Goal: Feedback & Contribution: Leave review/rating

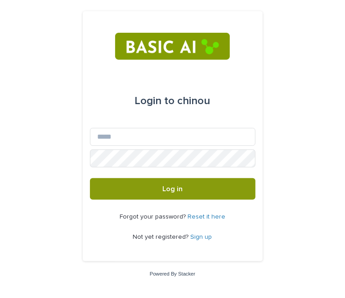
click at [203, 235] on link "Sign up" at bounding box center [201, 237] width 22 height 6
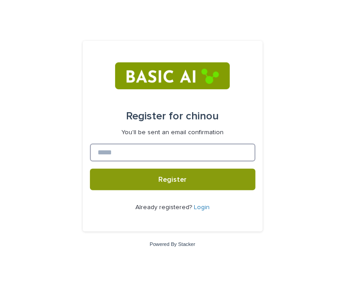
click at [132, 161] on input at bounding box center [172, 153] width 165 height 18
type input "**********"
click at [90, 169] on button "Register" at bounding box center [172, 180] width 165 height 22
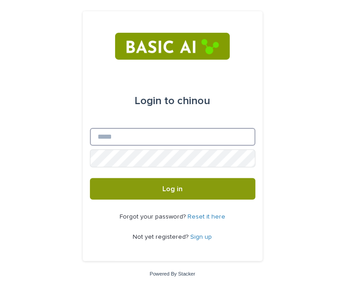
click at [124, 143] on input "Email" at bounding box center [172, 137] width 165 height 18
type input "**********"
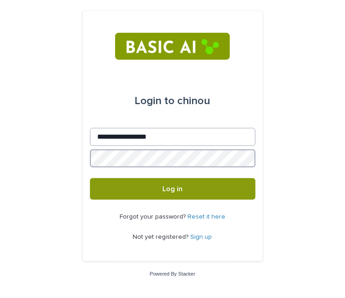
click at [90, 178] on button "Log in" at bounding box center [172, 189] width 165 height 22
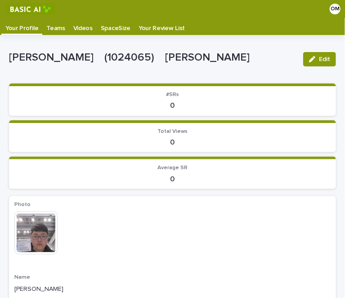
click at [73, 26] on p "Videos" at bounding box center [82, 25] width 19 height 14
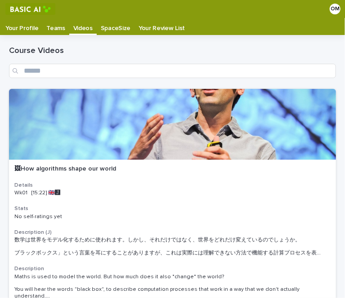
click at [141, 29] on p "Your Review List" at bounding box center [161, 25] width 46 height 14
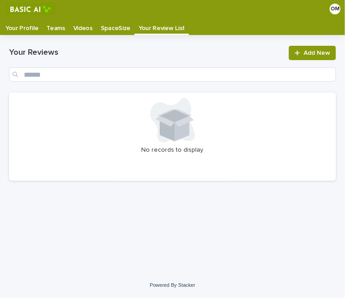
click at [141, 29] on p "Your Review List" at bounding box center [161, 25] width 46 height 14
click at [79, 29] on p "Videos" at bounding box center [82, 25] width 19 height 14
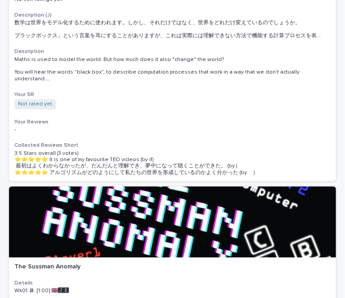
scroll to position [218, 0]
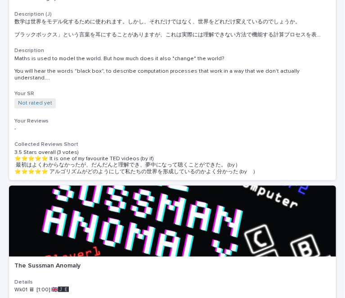
click at [137, 188] on div at bounding box center [172, 221] width 327 height 71
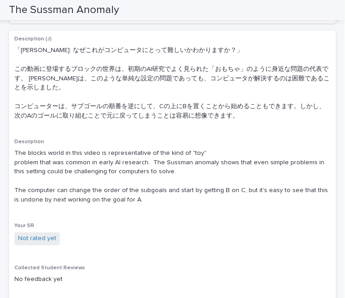
scroll to position [277, 0]
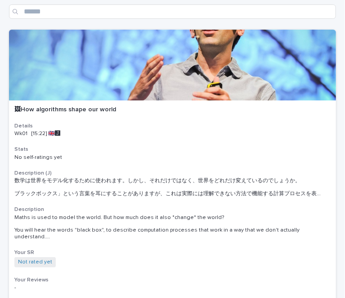
scroll to position [60, 0]
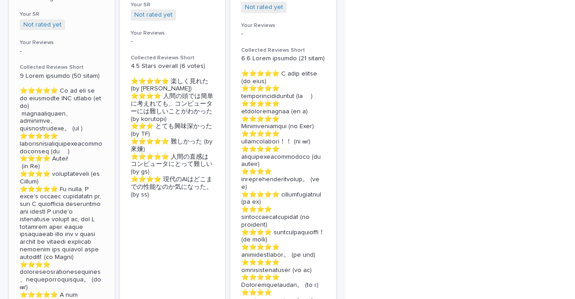
scroll to position [310, 0]
click at [80, 82] on p at bounding box center [62, 228] width 84 height 310
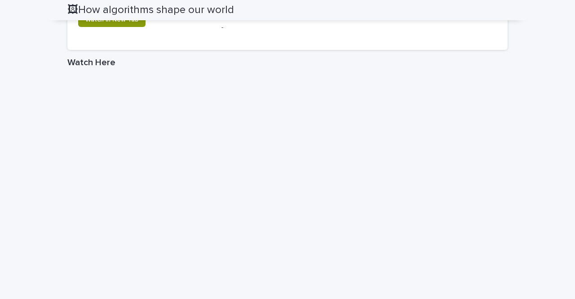
scroll to position [1195, 0]
click at [123, 35] on div "Watch in New Tab" at bounding box center [144, 24] width 133 height 22
click at [121, 27] on link "Watch in New Tab" at bounding box center [111, 20] width 67 height 14
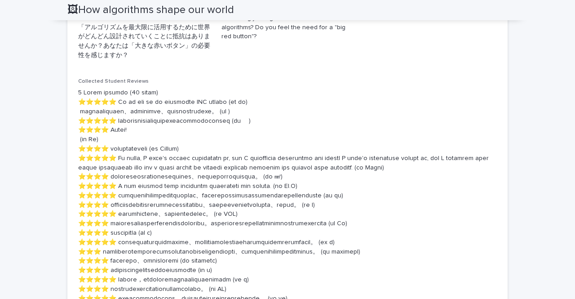
scroll to position [296, 0]
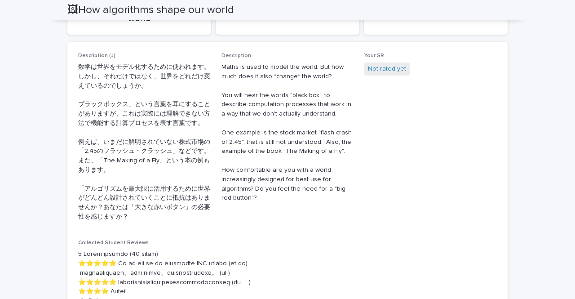
click at [202, 156] on p "数学は世界をモデル化するために使われます。しかし、それだけではなく、世界をどれだけ変えているのでしょうか。 ブラックボックス」という言葉を耳にすることがありま…" at bounding box center [144, 141] width 133 height 159
click at [344, 68] on link "Not rated yet" at bounding box center [387, 68] width 38 height 9
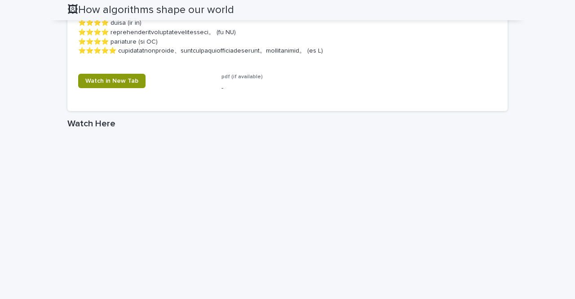
scroll to position [1181, 0]
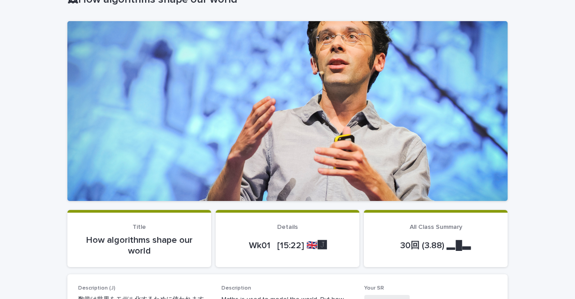
scroll to position [0, 0]
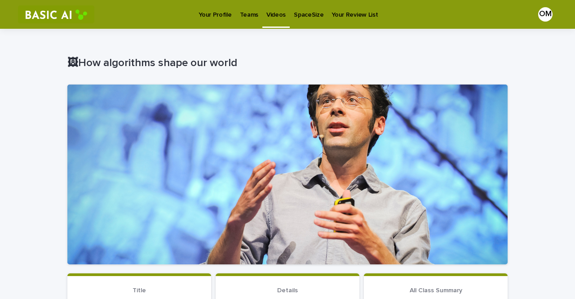
click at [279, 15] on p "Videos" at bounding box center [275, 9] width 19 height 19
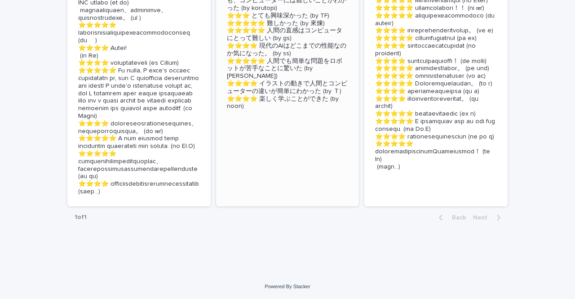
scroll to position [479, 0]
click at [168, 128] on p at bounding box center [139, 86] width 122 height 219
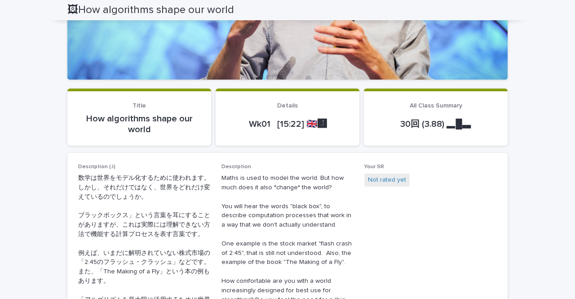
scroll to position [184, 0]
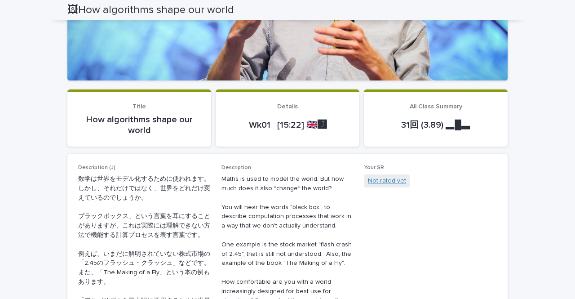
click at [344, 185] on link "Not rated yet" at bounding box center [387, 180] width 38 height 9
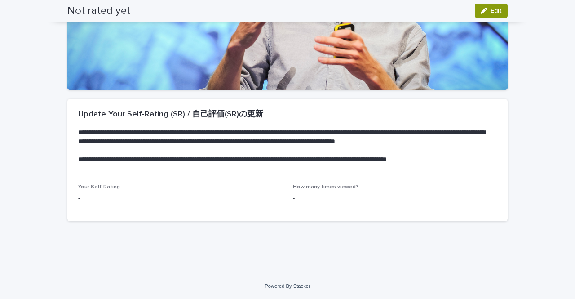
scroll to position [183, 0]
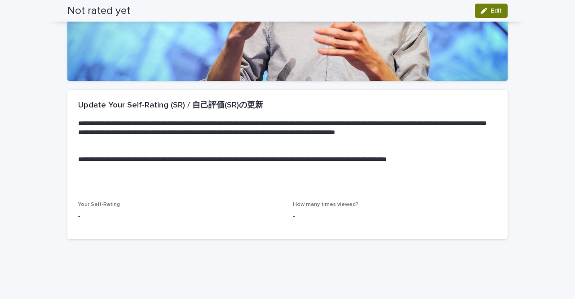
click at [344, 5] on button "Edit" at bounding box center [491, 11] width 33 height 14
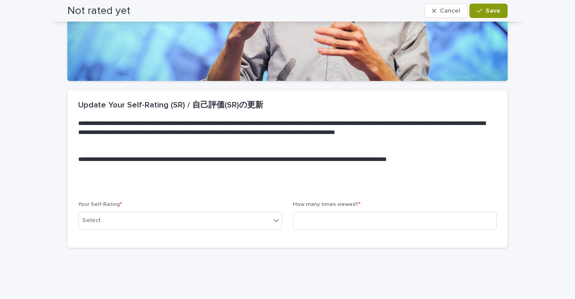
scroll to position [188, 0]
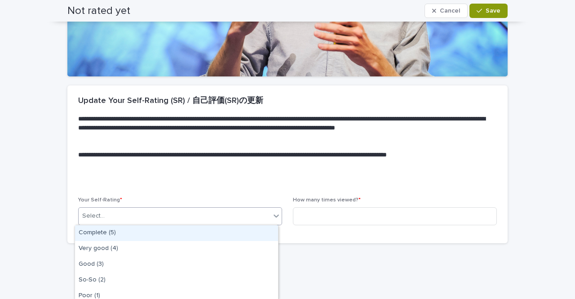
click at [170, 210] on div "Select..." at bounding box center [175, 215] width 192 height 15
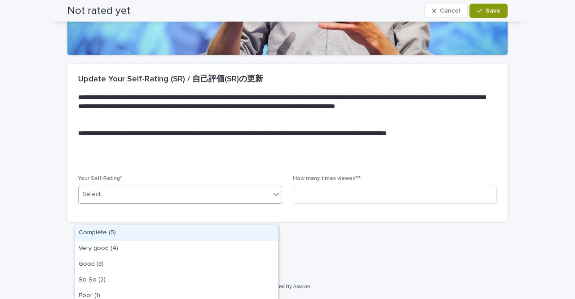
click at [154, 233] on div "Complete (5)" at bounding box center [176, 233] width 203 height 16
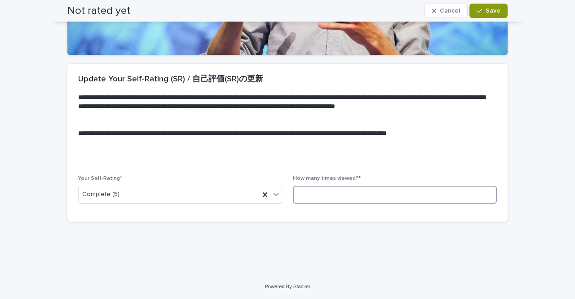
click at [344, 198] on input at bounding box center [395, 195] width 204 height 18
drag, startPoint x: 289, startPoint y: 177, endPoint x: 364, endPoint y: 177, distance: 74.6
click at [344, 177] on p "How many times viewed? *" at bounding box center [395, 178] width 204 height 6
click at [344, 157] on p at bounding box center [285, 160] width 415 height 9
click at [320, 195] on input at bounding box center [395, 195] width 204 height 18
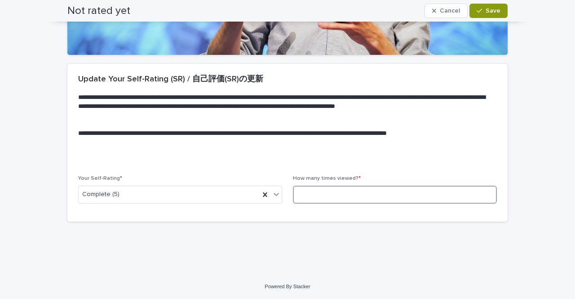
scroll to position [0, 0]
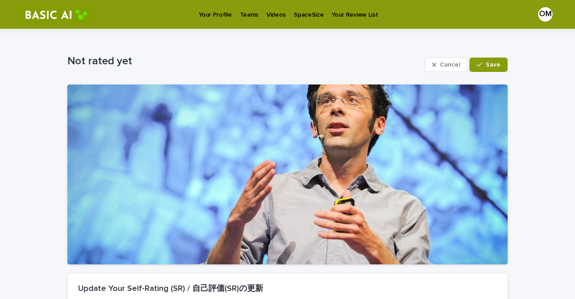
click at [272, 16] on p "Videos" at bounding box center [275, 9] width 19 height 19
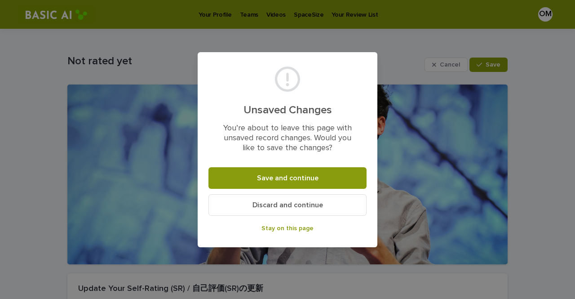
click at [277, 211] on button "Discard and continue" at bounding box center [287, 205] width 158 height 22
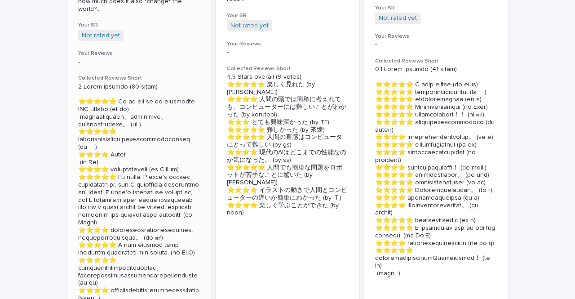
scroll to position [287, 0]
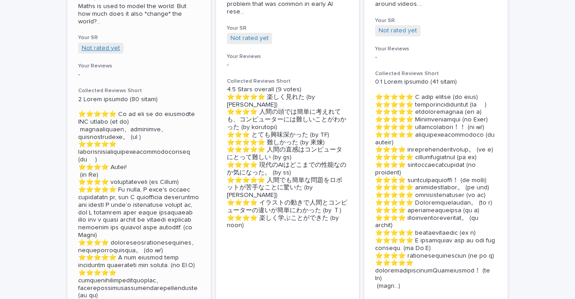
click at [109, 44] on link "Not rated yet" at bounding box center [101, 48] width 38 height 8
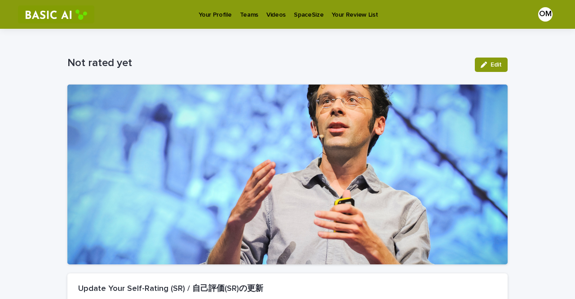
click at [274, 17] on p "Videos" at bounding box center [275, 9] width 19 height 19
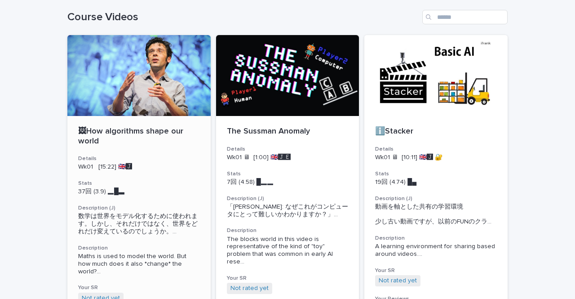
scroll to position [78, 0]
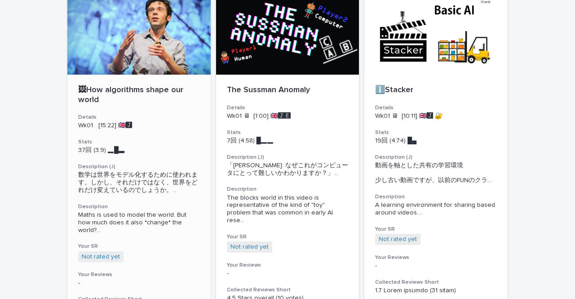
click at [138, 161] on div "🖼How algorithms shape our world Details Wk01 [15:22] 🇬🇧🅹️ Stats 37回 (3.9) ▂█▃　　…" at bounding box center [138, 304] width 143 height 459
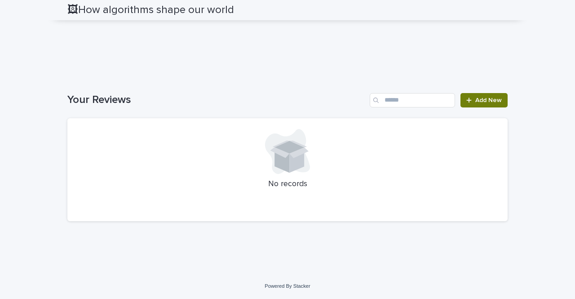
scroll to position [1538, 0]
click at [344, 103] on span "Add New" at bounding box center [488, 100] width 27 height 6
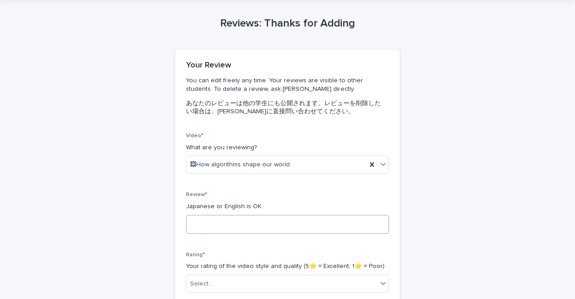
scroll to position [75, 0]
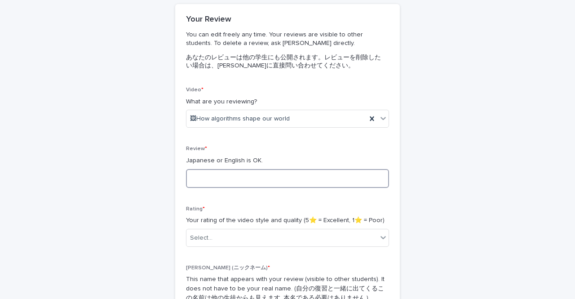
click at [234, 176] on textarea at bounding box center [287, 178] width 203 height 19
type textarea "*"
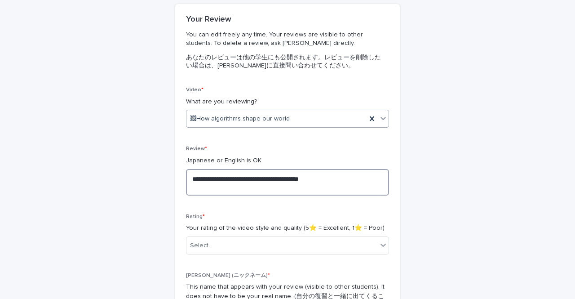
type textarea "**********"
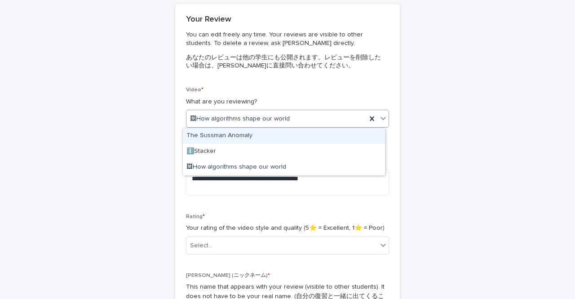
click at [308, 116] on div "🖼How algorithms shape our world" at bounding box center [276, 118] width 180 height 15
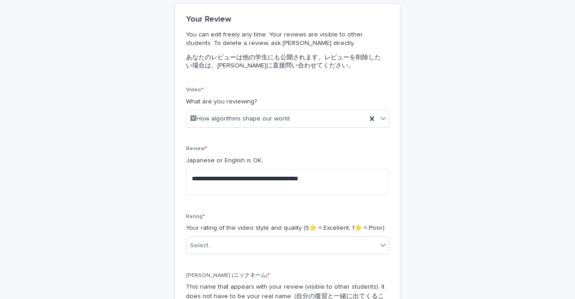
click at [318, 90] on p "Video *" at bounding box center [287, 90] width 203 height 6
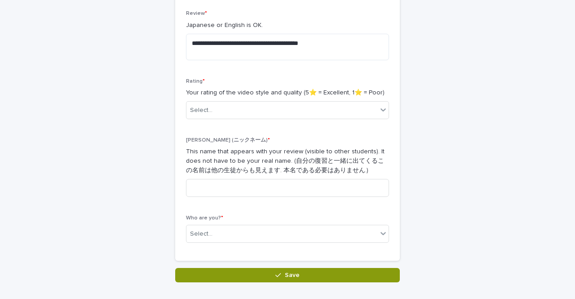
scroll to position [211, 0]
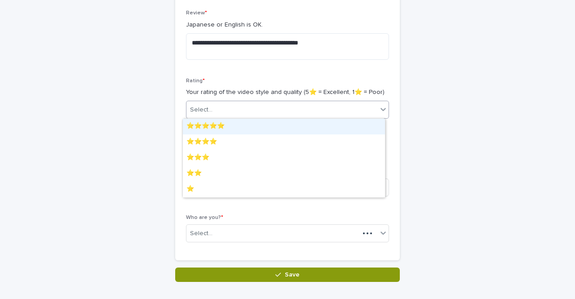
click at [279, 108] on div "Select..." at bounding box center [281, 109] width 191 height 15
click at [265, 123] on div "⭐️⭐️⭐️⭐️⭐️" at bounding box center [284, 127] width 202 height 16
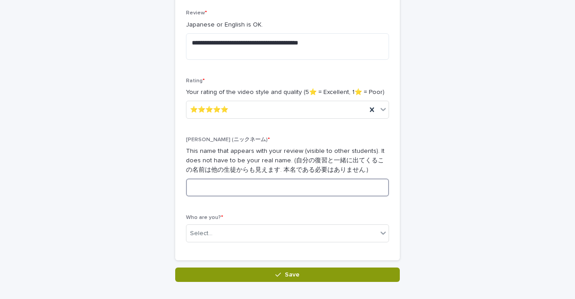
click at [235, 185] on input at bounding box center [287, 187] width 203 height 18
type input "***"
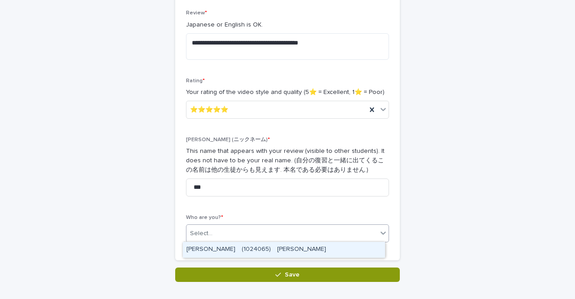
click at [217, 234] on div "Select..." at bounding box center [281, 233] width 191 height 15
click at [218, 248] on div "[PERSON_NAME]　(1024065)　[PERSON_NAME]" at bounding box center [284, 250] width 202 height 16
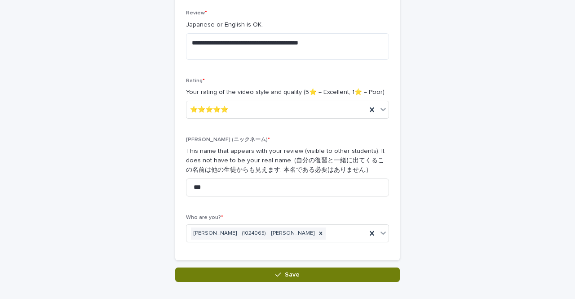
click at [238, 271] on button "Save" at bounding box center [287, 274] width 225 height 14
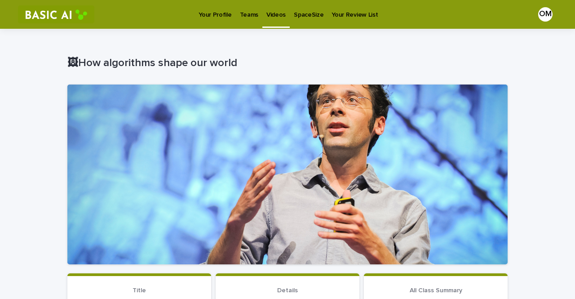
click at [273, 17] on p "Videos" at bounding box center [275, 9] width 19 height 19
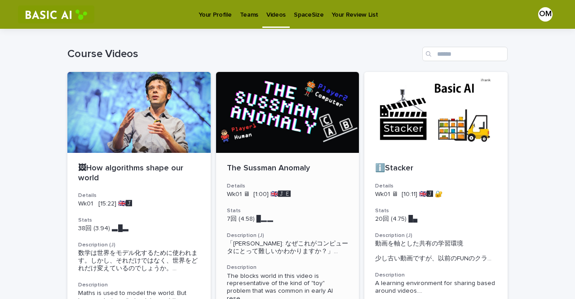
scroll to position [49, 0]
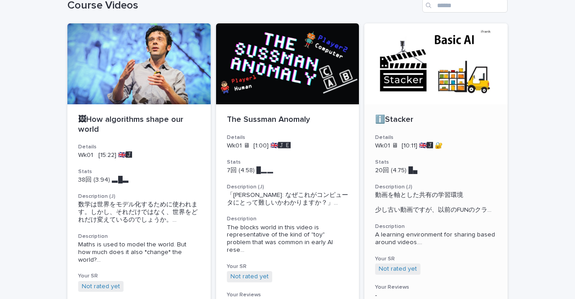
click at [344, 193] on span "動画を軸とした共有の学習環境 少し古い動画ですが、以前のFUNのクラ ..." at bounding box center [436, 202] width 122 height 22
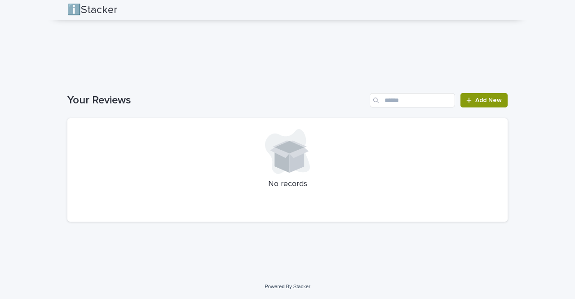
scroll to position [1235, 0]
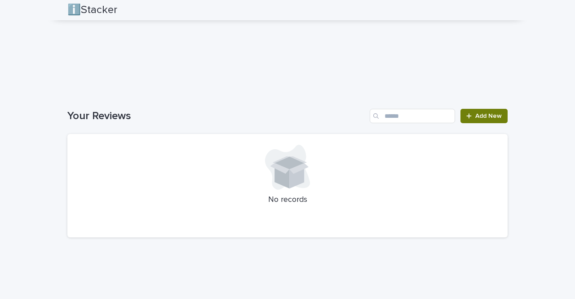
click at [344, 115] on span "Add New" at bounding box center [488, 116] width 27 height 6
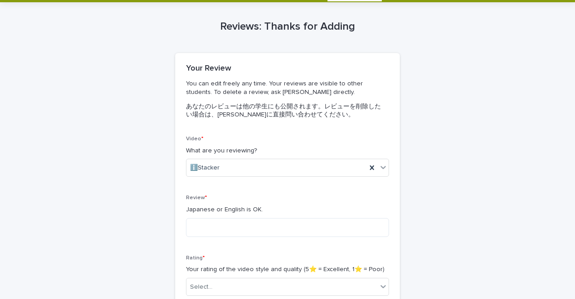
scroll to position [99, 0]
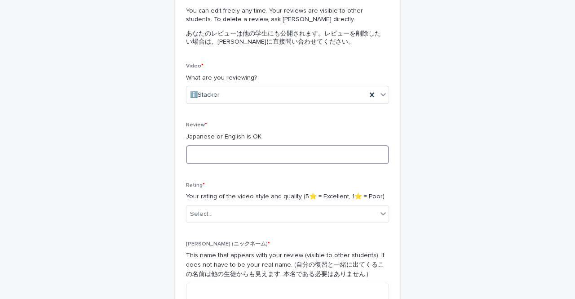
click at [248, 158] on textarea at bounding box center [287, 154] width 203 height 19
type textarea "*"
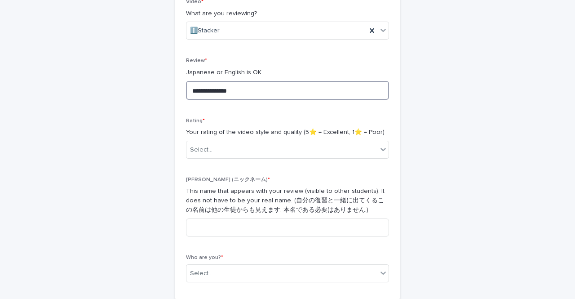
scroll to position [179, 0]
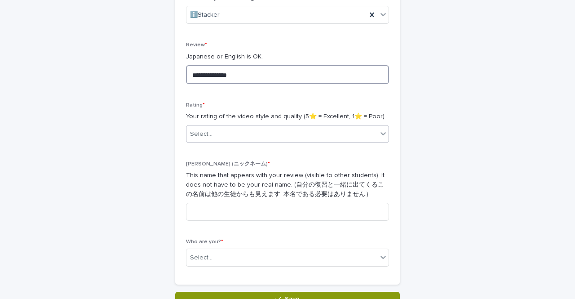
type textarea "**********"
click at [283, 137] on div "Select..." at bounding box center [281, 134] width 191 height 15
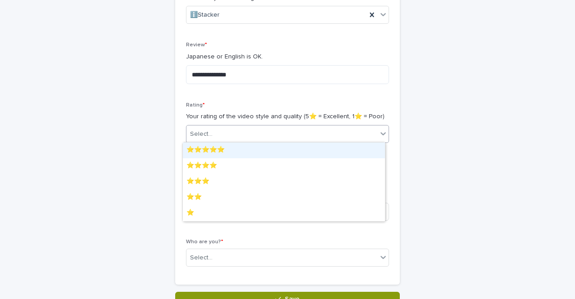
click at [248, 155] on div "⭐️⭐️⭐️⭐️⭐️" at bounding box center [284, 150] width 202 height 16
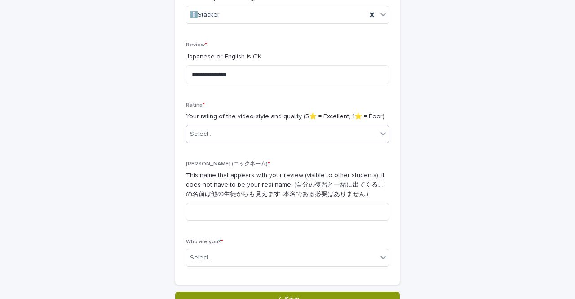
scroll to position [256, 0]
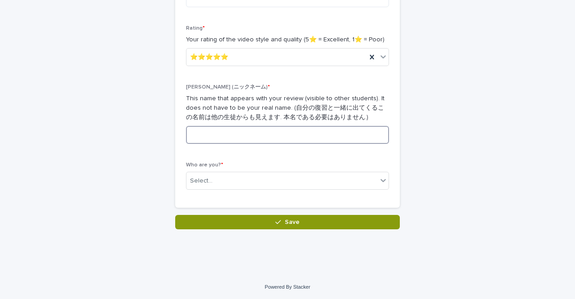
click at [269, 138] on input at bounding box center [287, 135] width 203 height 18
type input "*"
type input "***"
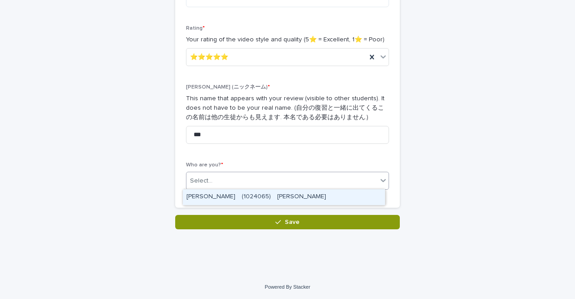
click at [251, 185] on div "Select..." at bounding box center [281, 180] width 191 height 15
click at [247, 192] on div "[PERSON_NAME]　(1024065)　[PERSON_NAME]" at bounding box center [284, 197] width 202 height 16
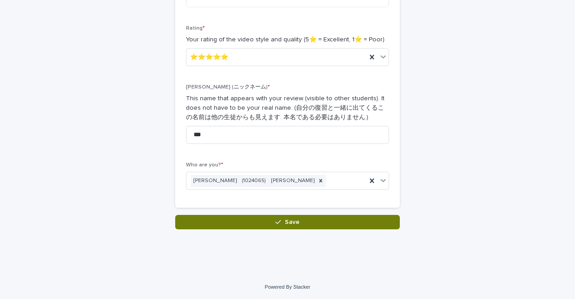
click at [248, 221] on button "Save" at bounding box center [287, 222] width 225 height 14
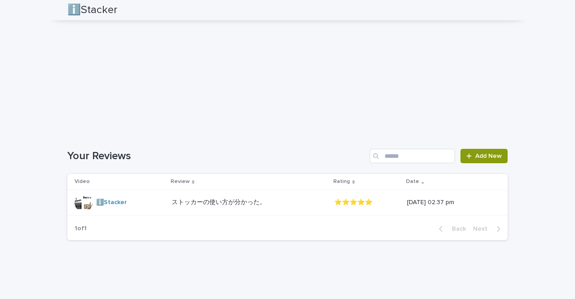
scroll to position [1250, 0]
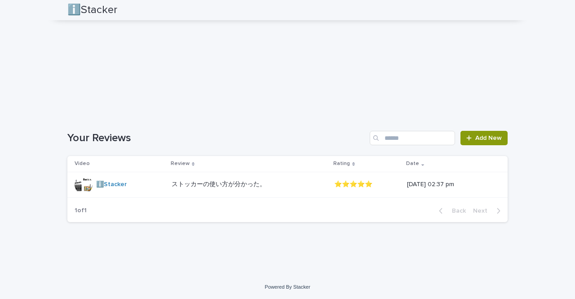
click at [195, 181] on p "ストッカーの使い方が分かった。" at bounding box center [220, 183] width 96 height 9
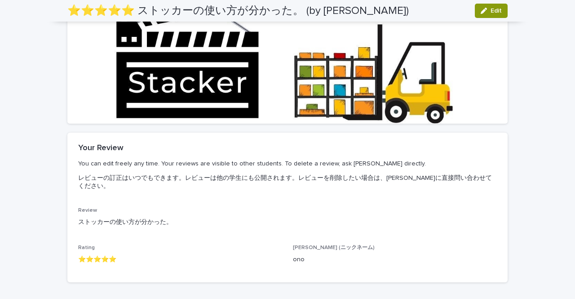
scroll to position [140, 0]
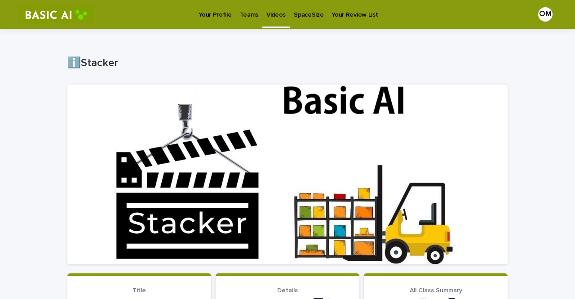
click at [270, 8] on p "Videos" at bounding box center [275, 9] width 19 height 19
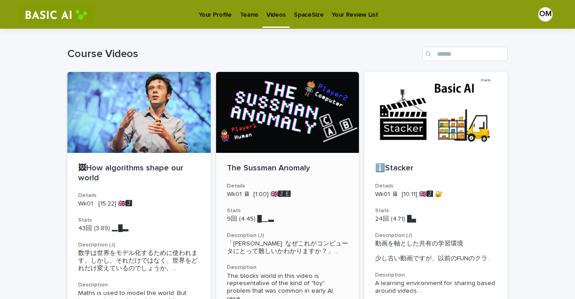
click at [294, 169] on p "The Sussman Anomaly" at bounding box center [288, 169] width 122 height 10
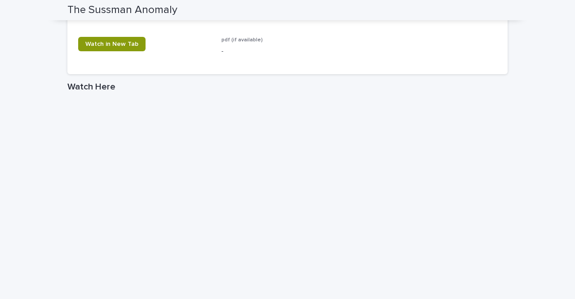
scroll to position [654, 0]
click at [122, 39] on link "Watch in New Tab" at bounding box center [111, 45] width 67 height 14
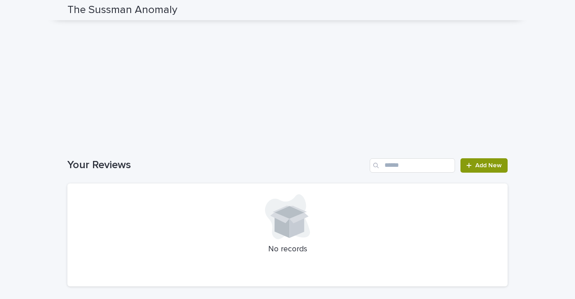
scroll to position [934, 0]
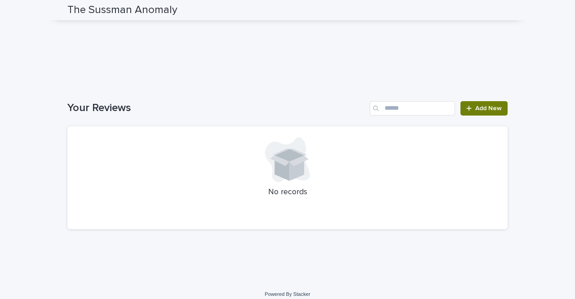
click at [344, 107] on span "Add New" at bounding box center [488, 108] width 27 height 6
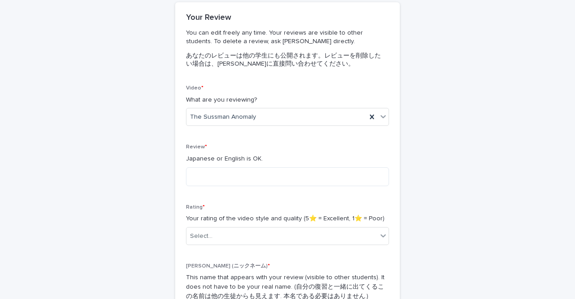
scroll to position [79, 0]
click at [243, 169] on textarea at bounding box center [287, 175] width 203 height 19
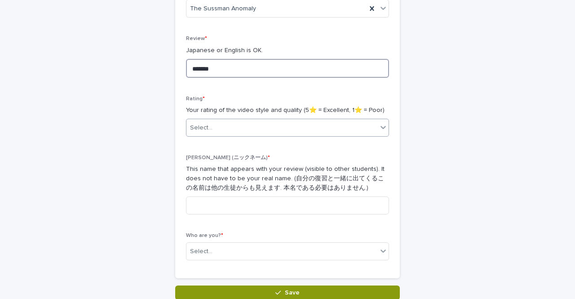
scroll to position [186, 0]
type textarea "*******"
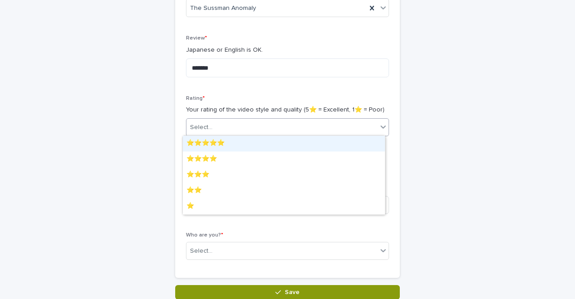
click at [283, 121] on div "Select..." at bounding box center [281, 127] width 191 height 15
click at [257, 147] on div "⭐️⭐️⭐️⭐️⭐️" at bounding box center [284, 144] width 202 height 16
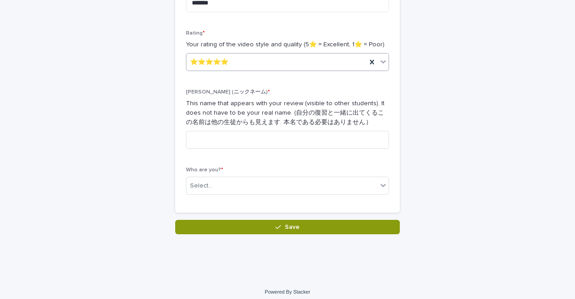
scroll to position [252, 0]
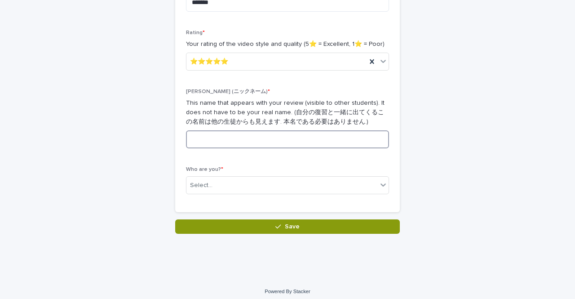
click at [266, 136] on input at bounding box center [287, 139] width 203 height 18
type input "***"
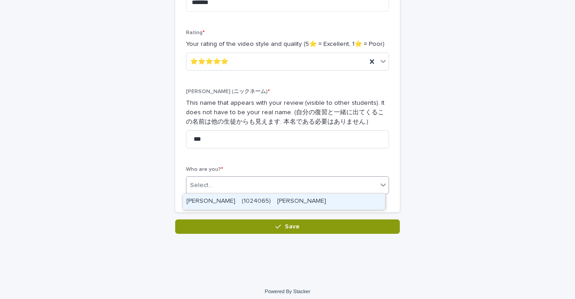
click at [237, 186] on div "Select..." at bounding box center [281, 185] width 191 height 15
click at [232, 198] on div "[PERSON_NAME]　(1024065)　[PERSON_NAME]" at bounding box center [284, 202] width 202 height 16
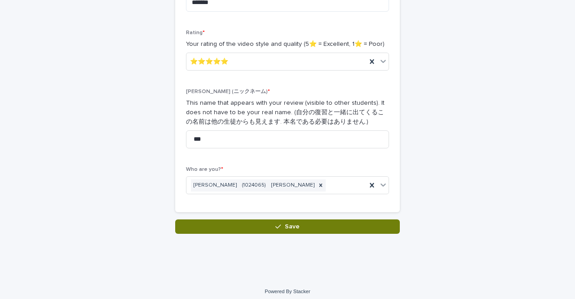
click at [234, 226] on button "Save" at bounding box center [287, 226] width 225 height 14
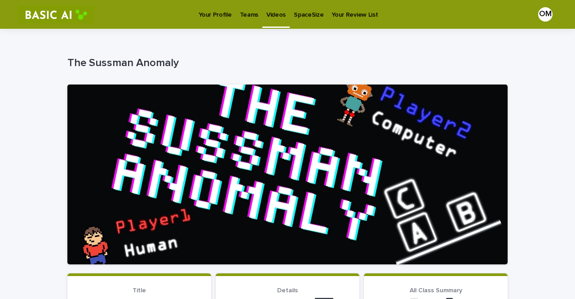
click at [274, 13] on p "Videos" at bounding box center [275, 9] width 19 height 19
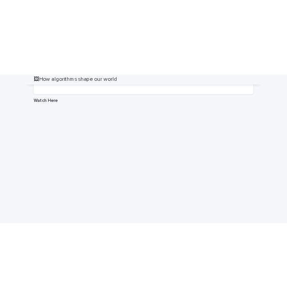
scroll to position [1485, 0]
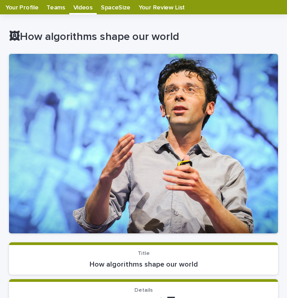
scroll to position [18, 0]
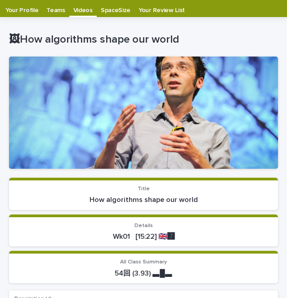
click at [49, 8] on p "Teams" at bounding box center [55, 7] width 18 height 14
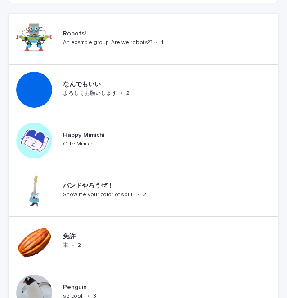
scroll to position [350, 0]
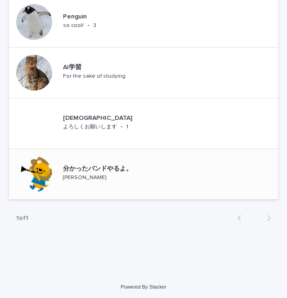
click at [97, 171] on p "分かったバンドやるよ。" at bounding box center [119, 169] width 112 height 8
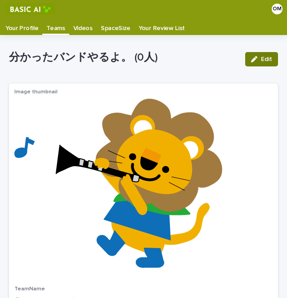
click at [248, 66] on button "Edit" at bounding box center [261, 59] width 33 height 14
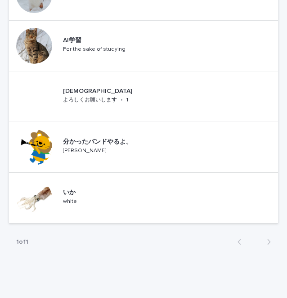
scroll to position [400, 0]
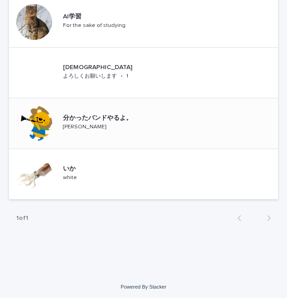
click at [85, 116] on p "分かったバンドやるよ。" at bounding box center [119, 119] width 112 height 8
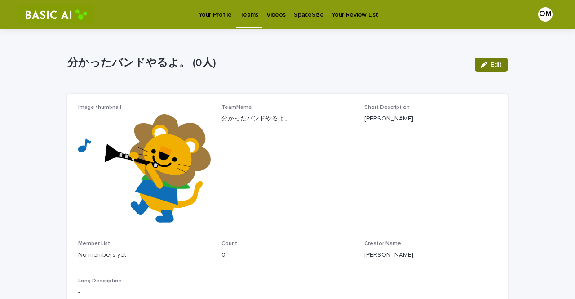
click at [477, 67] on button "Edit" at bounding box center [491, 65] width 33 height 14
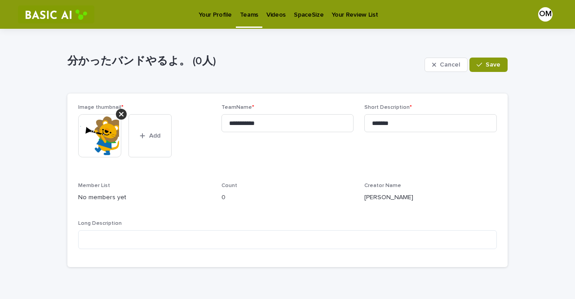
click at [78, 221] on span "Long Description" at bounding box center [100, 223] width 44 height 5
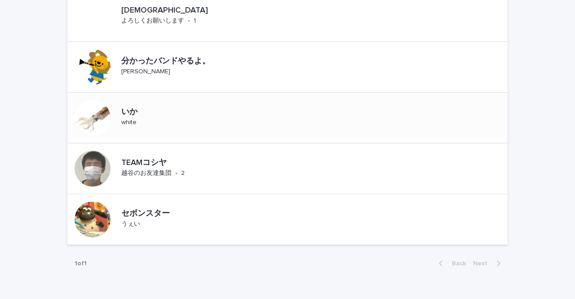
scroll to position [368, 0]
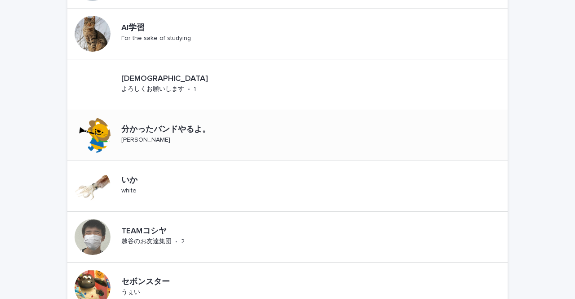
click at [196, 126] on p "分かったバンドやるよ。" at bounding box center [190, 130] width 138 height 10
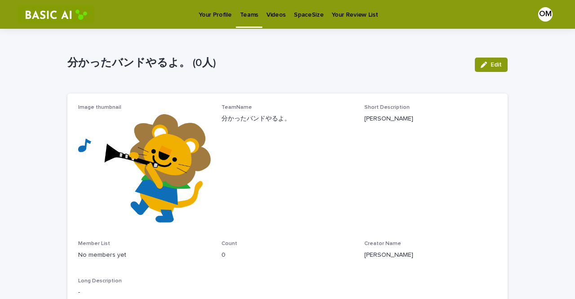
click at [215, 13] on p "Your Profile" at bounding box center [215, 9] width 33 height 19
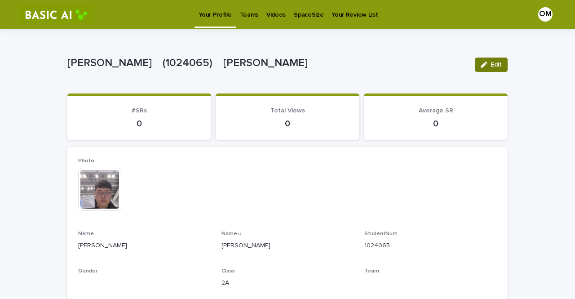
click at [491, 66] on span "Edit" at bounding box center [496, 65] width 11 height 6
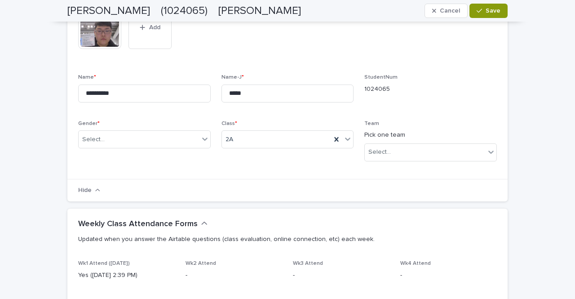
scroll to position [184, 0]
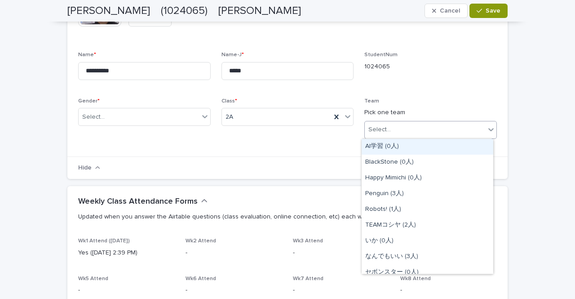
click at [406, 134] on div "Select..." at bounding box center [425, 129] width 120 height 15
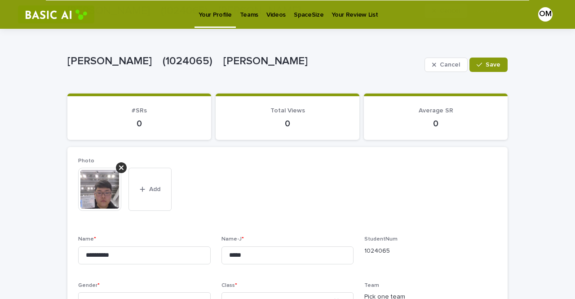
scroll to position [241, 0]
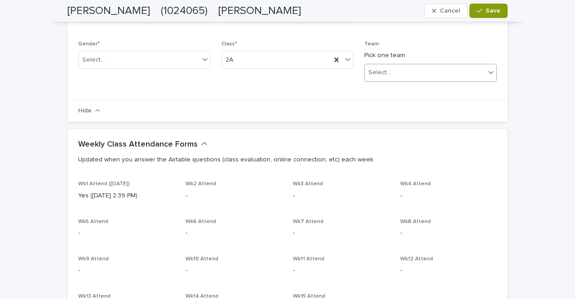
click at [400, 74] on div "Select..." at bounding box center [425, 72] width 120 height 15
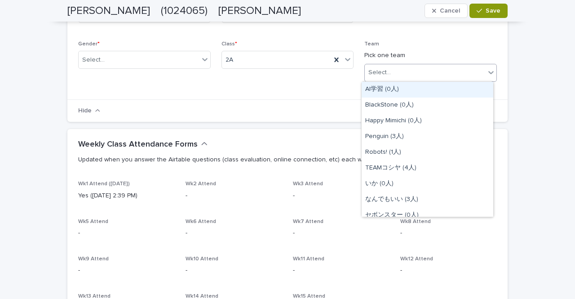
click at [459, 77] on div "Select..." at bounding box center [425, 72] width 120 height 15
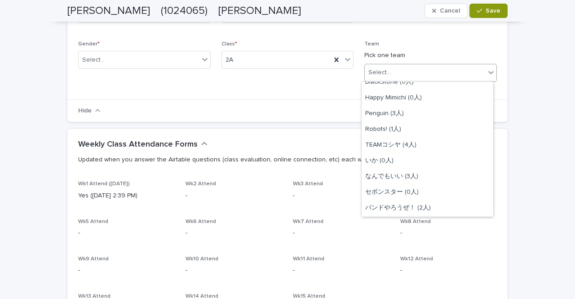
scroll to position [85, 0]
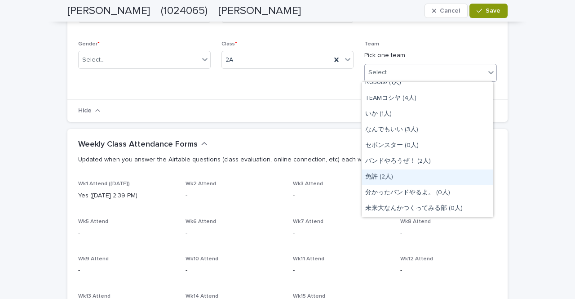
click at [413, 179] on div "免許 (2人)" at bounding box center [428, 177] width 132 height 16
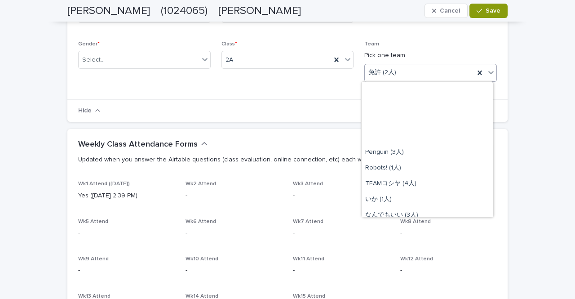
scroll to position [101, 0]
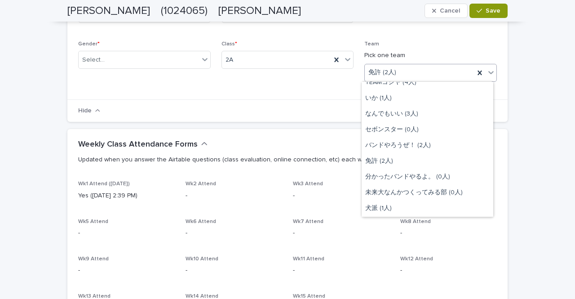
click at [415, 72] on div "免許 (2人)" at bounding box center [420, 72] width 110 height 15
click at [414, 178] on div "分かったバンドやるよ。 (0人)" at bounding box center [428, 177] width 132 height 16
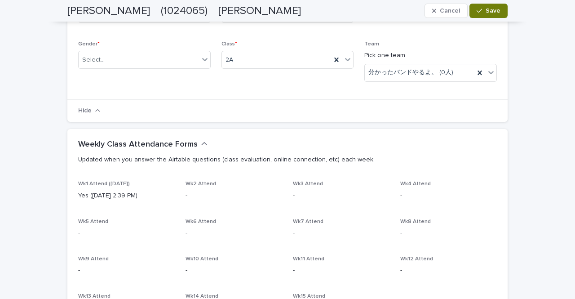
click at [482, 8] on button "Save" at bounding box center [488, 11] width 38 height 14
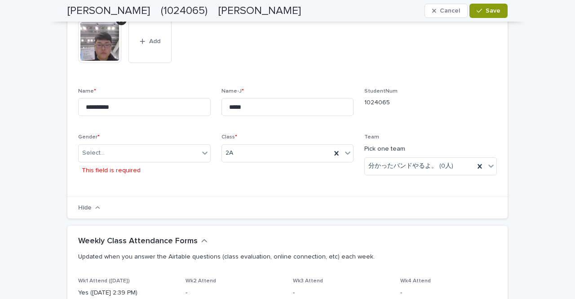
scroll to position [166, 0]
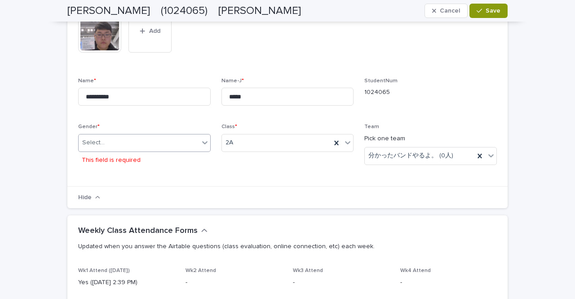
click at [149, 143] on div "**********" at bounding box center [287, 88] width 419 height 176
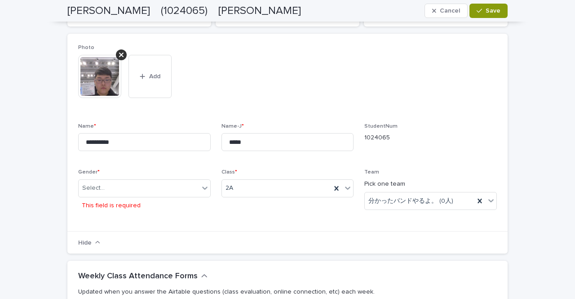
click at [358, 78] on div "This file cannot be opened Download File Add" at bounding box center [287, 80] width 419 height 50
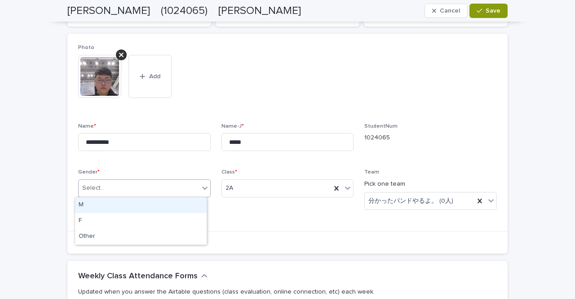
click at [144, 195] on div "Select..." at bounding box center [144, 188] width 133 height 18
click at [142, 200] on div "M" at bounding box center [141, 205] width 132 height 16
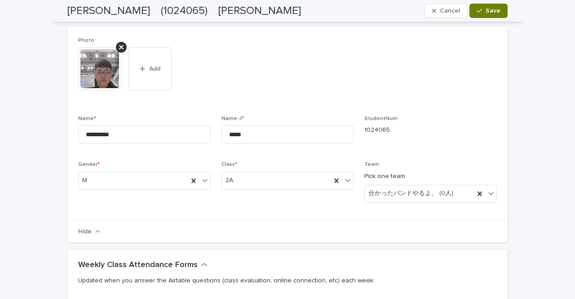
click at [486, 14] on button "Save" at bounding box center [488, 11] width 38 height 14
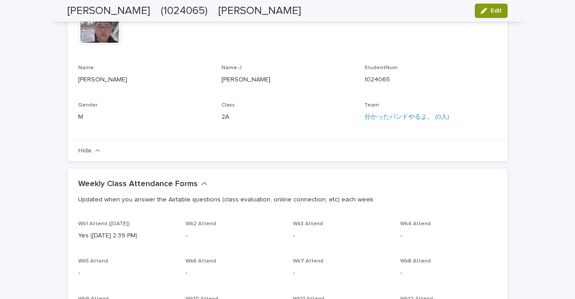
scroll to position [76, 0]
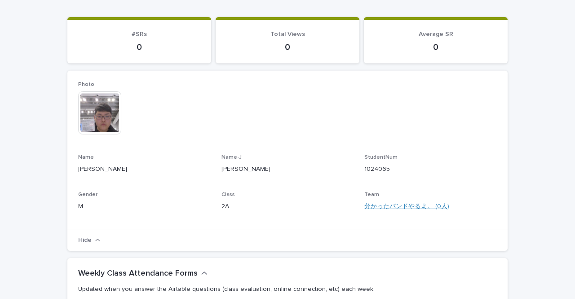
click at [378, 205] on link "分かったバンドやるよ。 (0人)" at bounding box center [406, 206] width 85 height 9
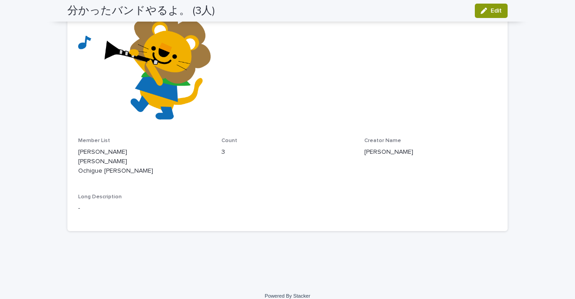
scroll to position [108, 0]
